Goal: Obtain resource: Obtain resource

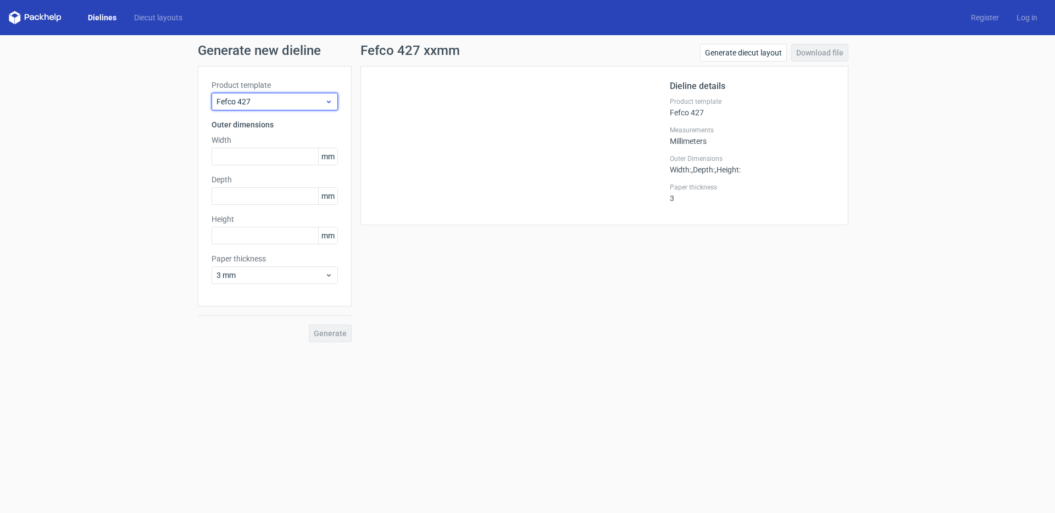
click at [291, 103] on span "Fefco 427" at bounding box center [271, 101] width 108 height 11
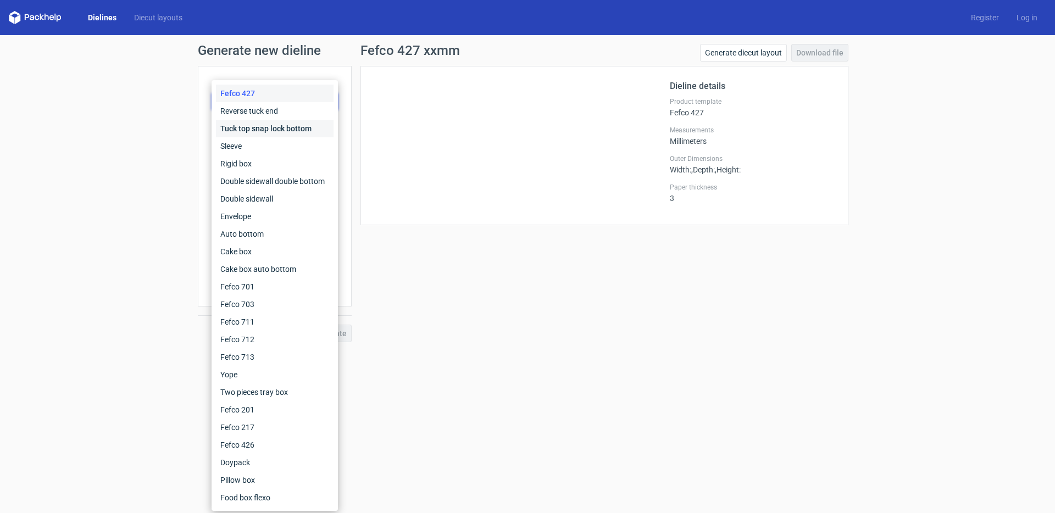
click at [262, 129] on div "Tuck top snap lock bottom" at bounding box center [275, 129] width 118 height 18
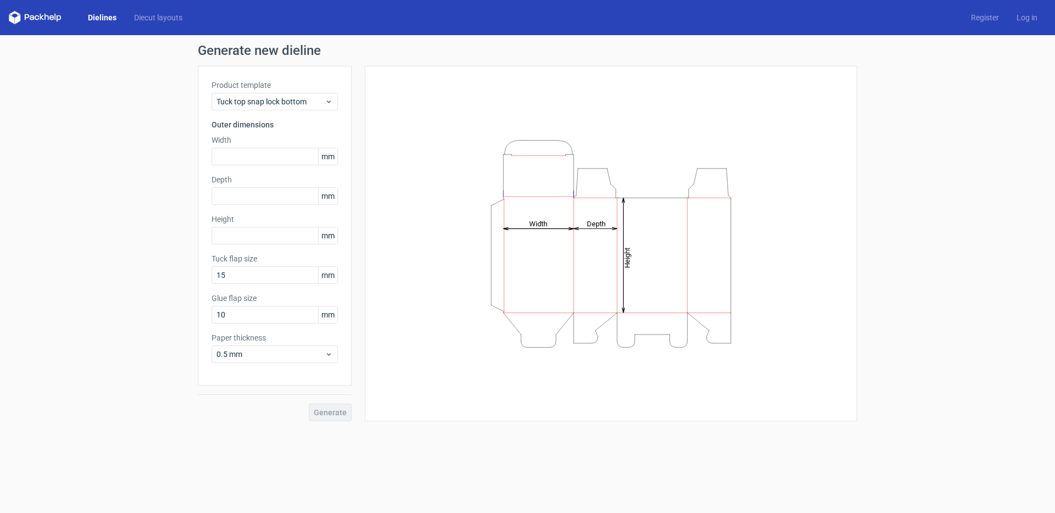
click at [285, 90] on label "Product template" at bounding box center [275, 85] width 126 height 11
click at [281, 98] on span "Tuck top snap lock bottom" at bounding box center [271, 101] width 108 height 11
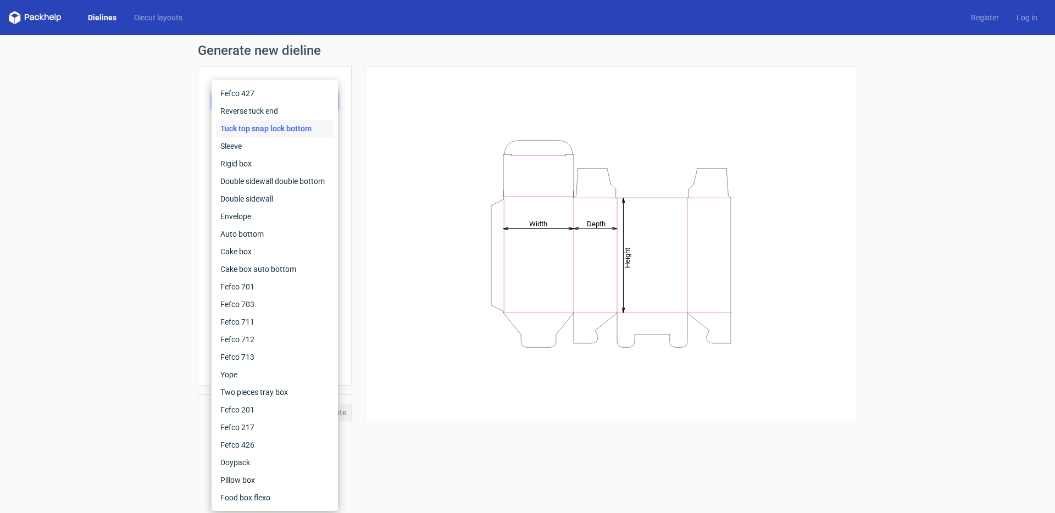
click at [282, 125] on div "Tuck top snap lock bottom" at bounding box center [275, 129] width 118 height 18
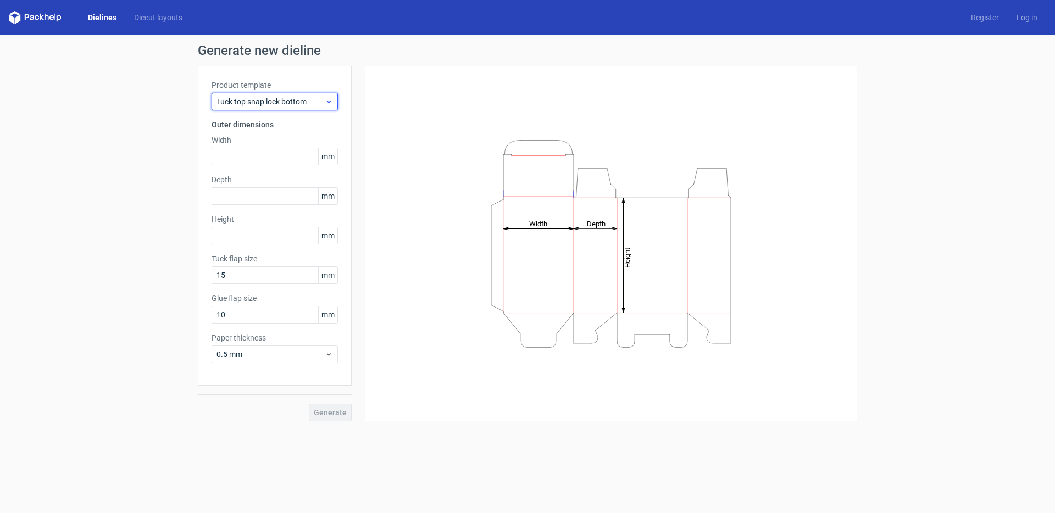
click at [254, 97] on span "Tuck top snap lock bottom" at bounding box center [271, 101] width 108 height 11
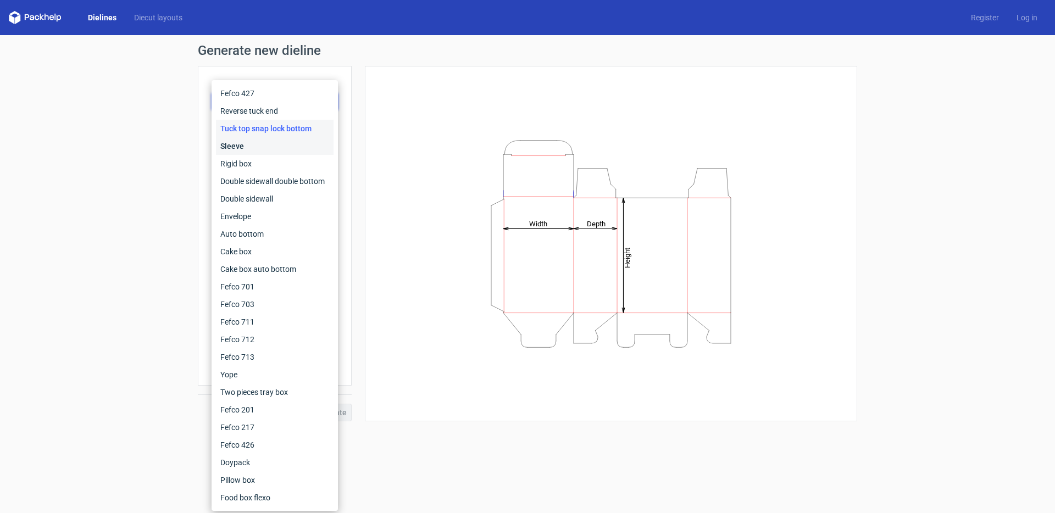
click at [255, 143] on div "Sleeve" at bounding box center [275, 146] width 118 height 18
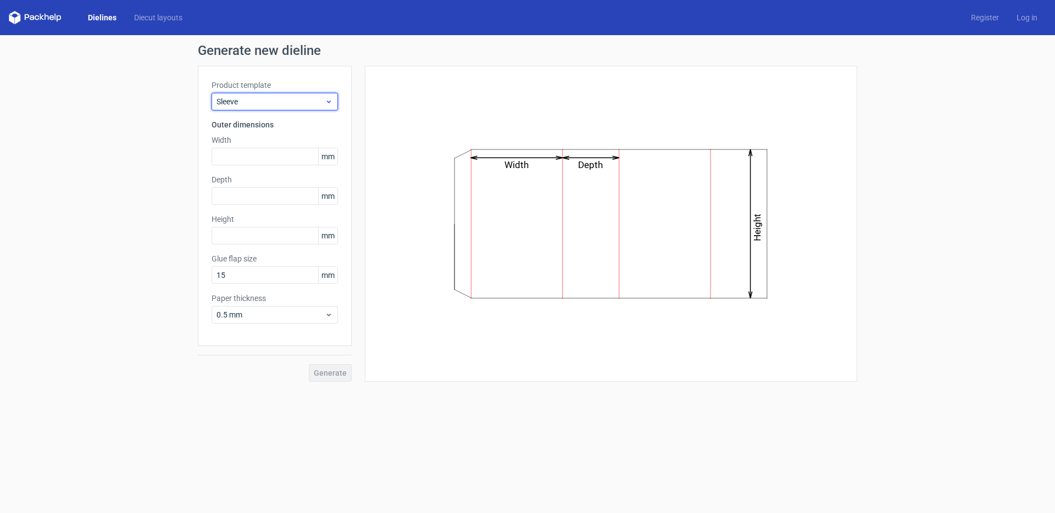
click at [278, 107] on span "Sleeve" at bounding box center [271, 101] width 108 height 11
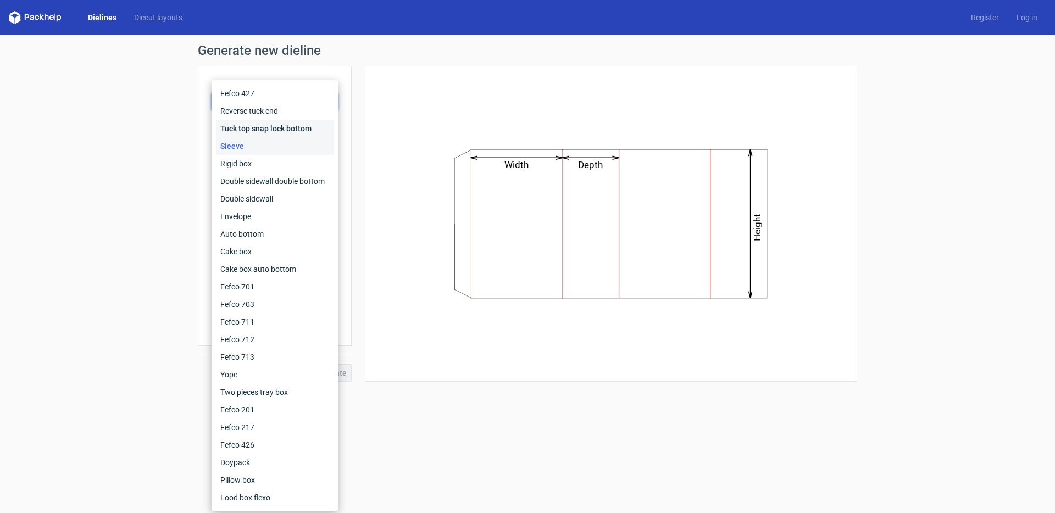
click at [263, 126] on div "Tuck top snap lock bottom" at bounding box center [275, 129] width 118 height 18
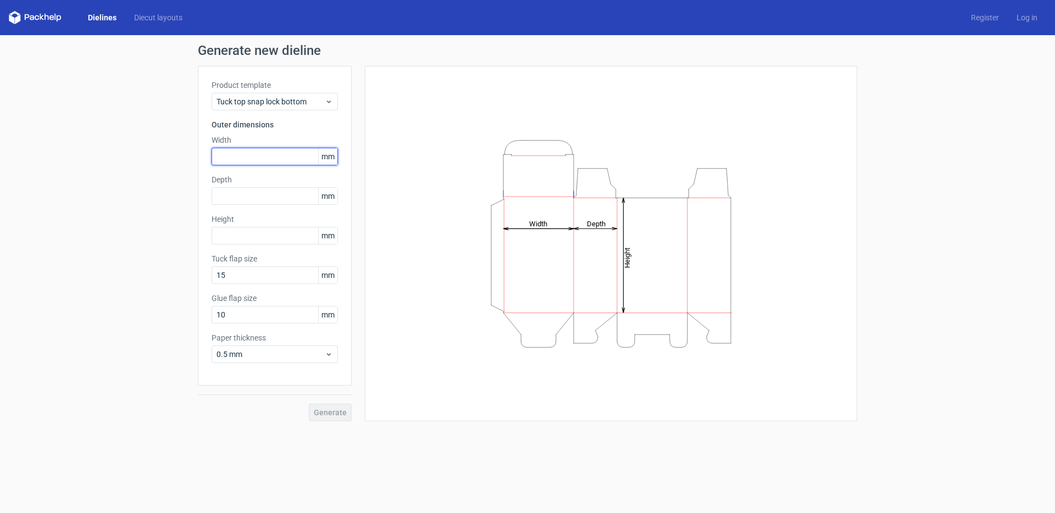
click at [268, 159] on input "text" at bounding box center [275, 157] width 126 height 18
type input "55"
type input "30"
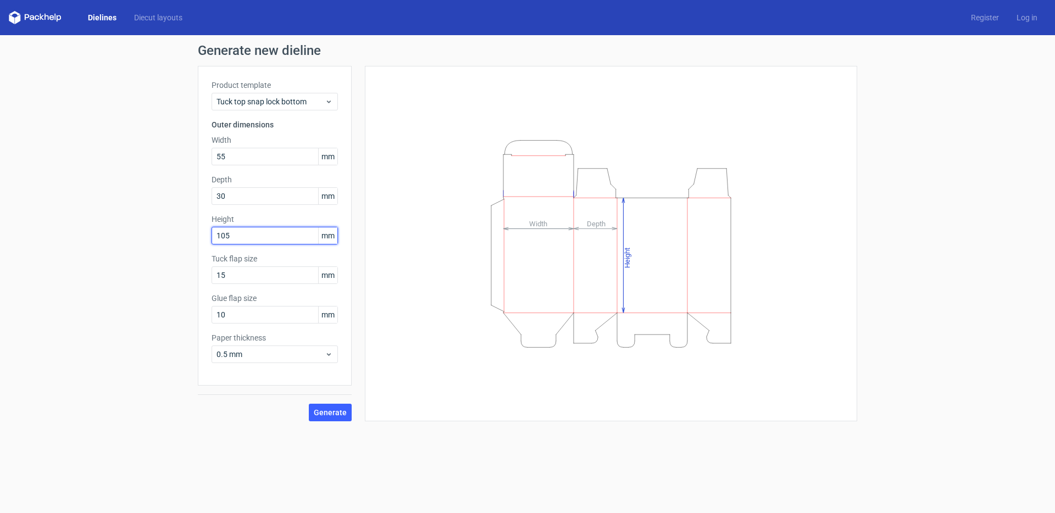
type input "105"
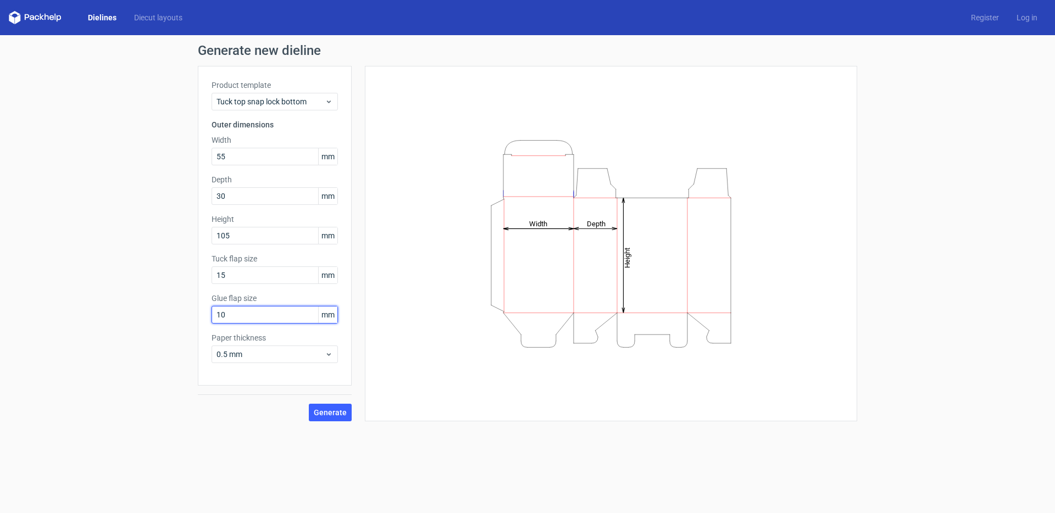
click at [237, 317] on input "10" at bounding box center [275, 315] width 126 height 18
type input "13"
click at [278, 365] on div "Product template Tuck top snap lock bottom Outer dimensions Width 55 mm Depth 3…" at bounding box center [275, 226] width 154 height 320
click at [274, 359] on span "0.5 mm" at bounding box center [271, 354] width 108 height 11
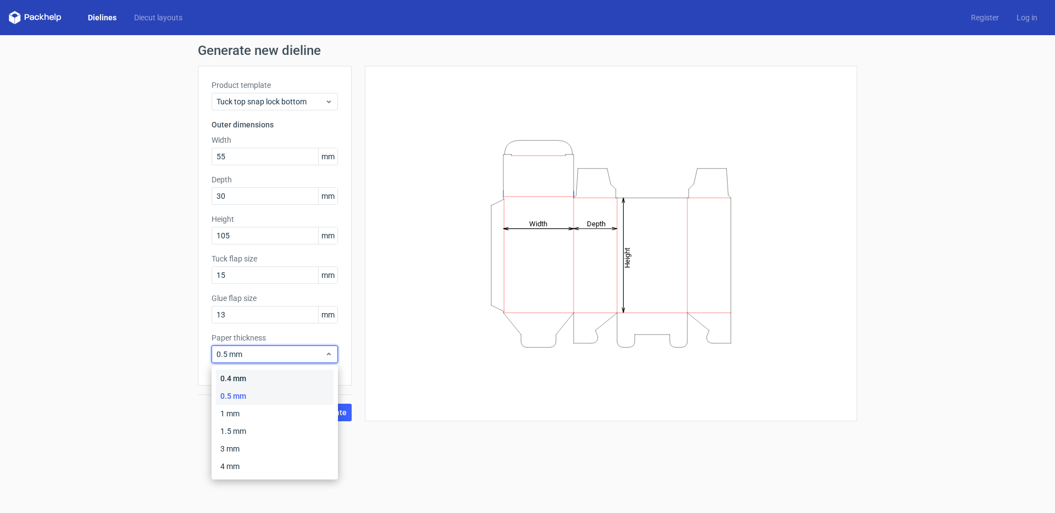
click at [242, 384] on div "0.4 mm" at bounding box center [275, 379] width 118 height 18
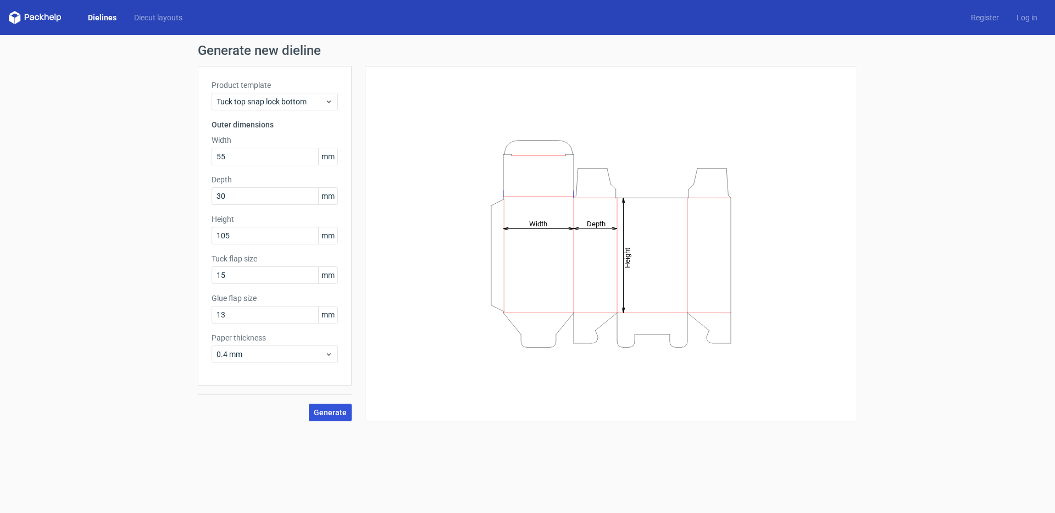
click at [327, 419] on button "Generate" at bounding box center [330, 413] width 43 height 18
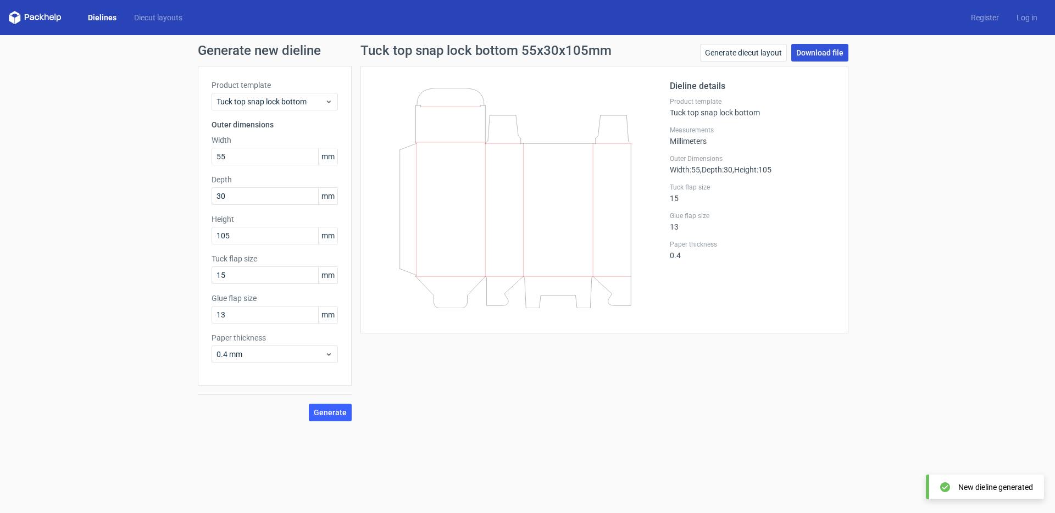
click at [825, 54] on link "Download file" at bounding box center [819, 53] width 57 height 18
click at [239, 159] on input "55" at bounding box center [275, 157] width 126 height 18
type input "5"
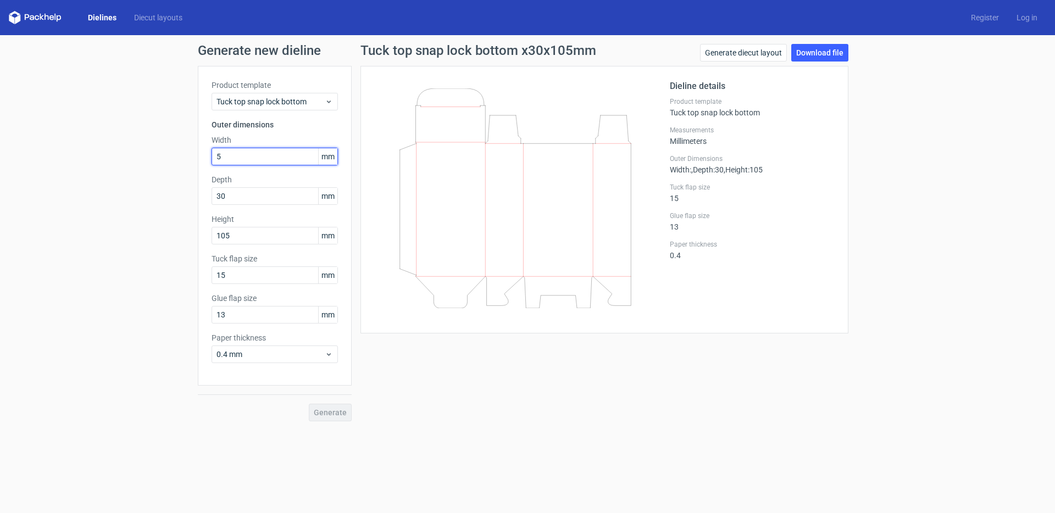
type input "55"
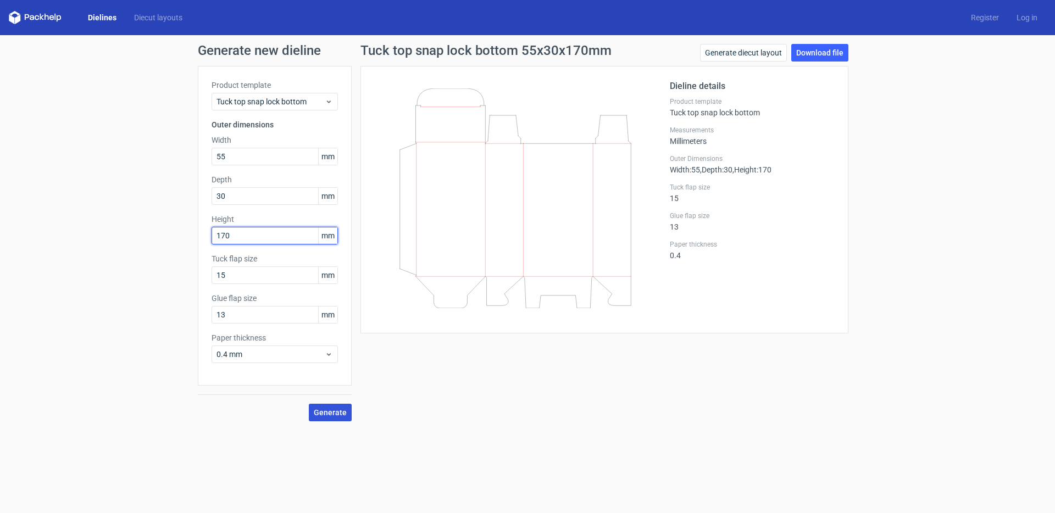
type input "170"
click at [338, 411] on span "Generate" at bounding box center [330, 413] width 33 height 8
click at [828, 49] on link "Download file" at bounding box center [819, 53] width 57 height 18
